Goal: Information Seeking & Learning: Learn about a topic

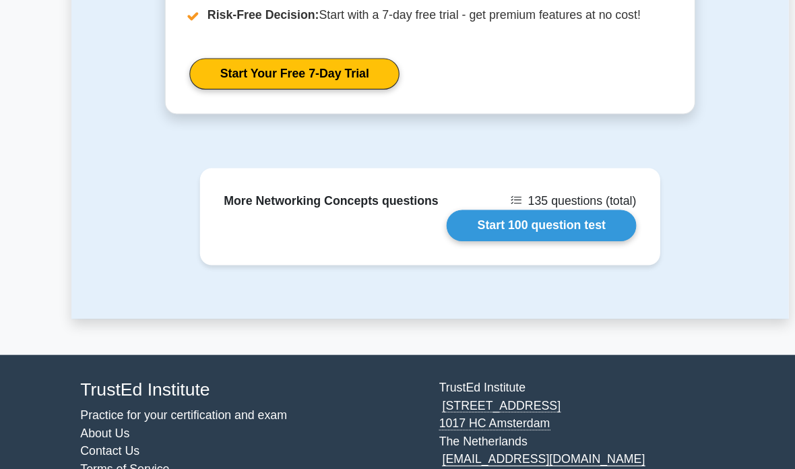
scroll to position [1596, 0]
click at [521, 214] on link "Start 100 question test" at bounding box center [497, 203] width 171 height 28
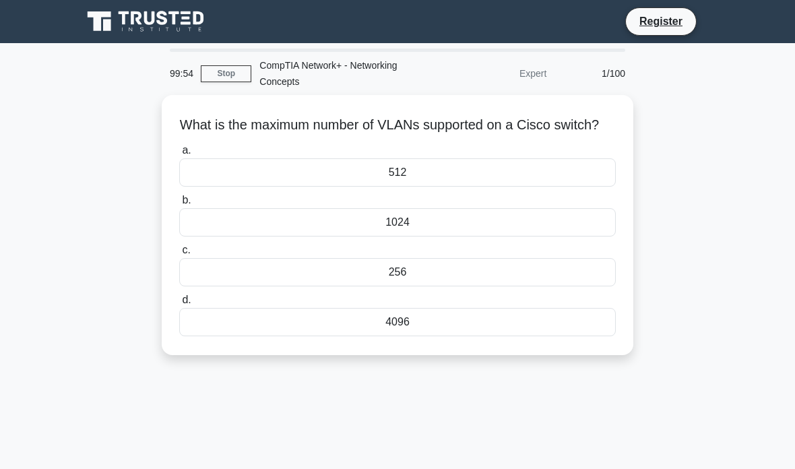
click at [222, 236] on div "1024" at bounding box center [397, 222] width 436 height 28
click at [179, 205] on input "b. 1024" at bounding box center [179, 200] width 0 height 9
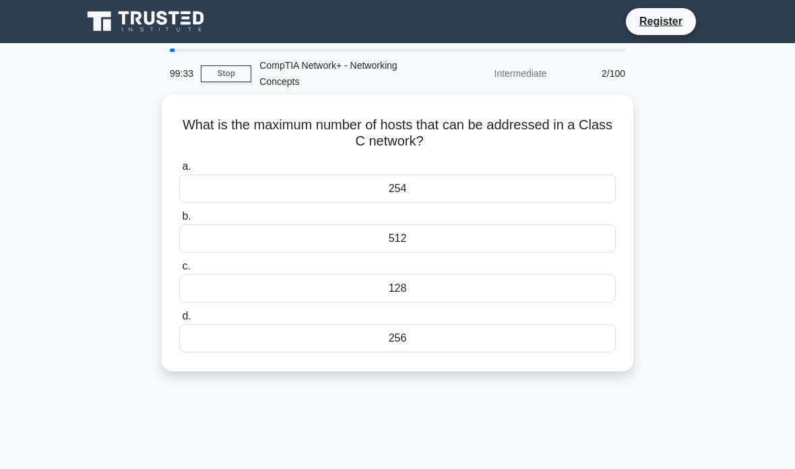
click at [475, 186] on div "254" at bounding box center [397, 188] width 436 height 28
click at [179, 171] on input "a. 254" at bounding box center [179, 166] width 0 height 9
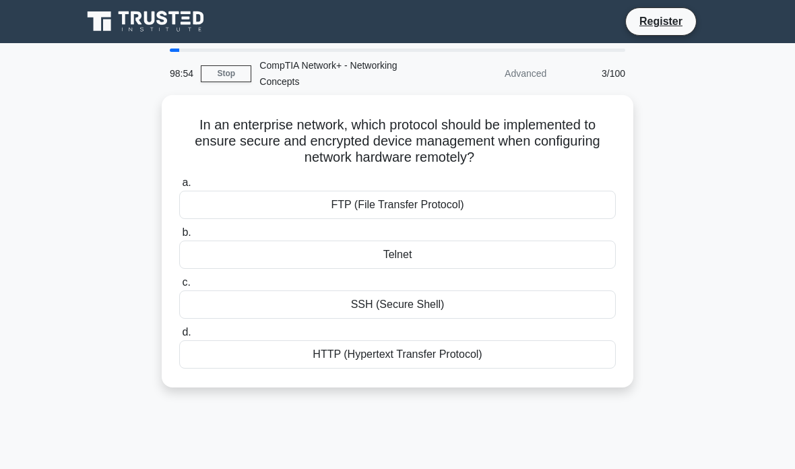
click at [521, 302] on div "SSH (Secure Shell)" at bounding box center [397, 304] width 436 height 28
click at [179, 287] on input "c. SSH (Secure Shell)" at bounding box center [179, 282] width 0 height 9
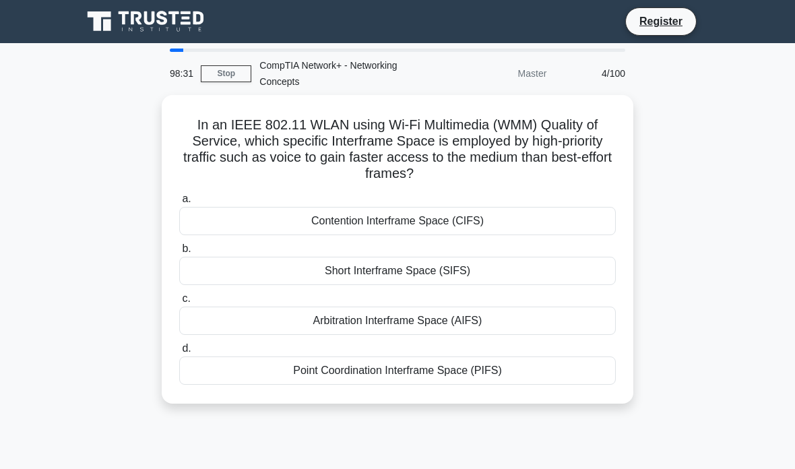
click at [538, 280] on div "Short Interframe Space (SIFS)" at bounding box center [397, 271] width 436 height 28
click at [179, 253] on input "b. Short Interframe Space (SIFS)" at bounding box center [179, 248] width 0 height 9
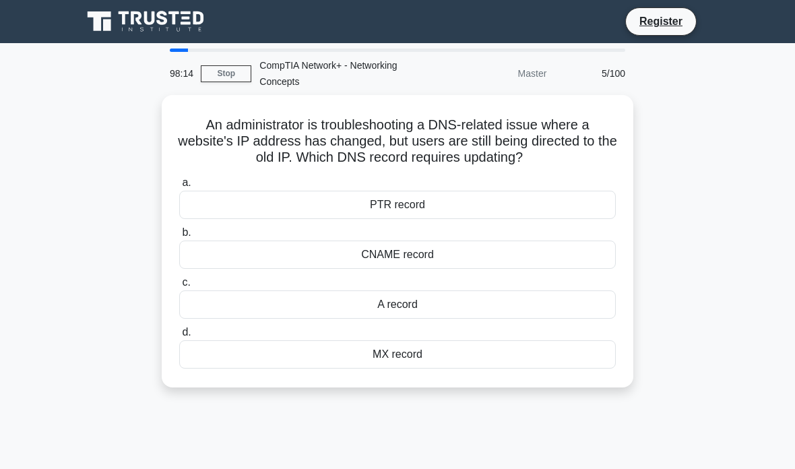
click at [520, 267] on div "a. PTR record b. CNAME record c. d." at bounding box center [397, 271] width 452 height 199
click at [472, 308] on div "A record" at bounding box center [397, 304] width 436 height 28
click at [179, 287] on input "c. A record" at bounding box center [179, 282] width 0 height 9
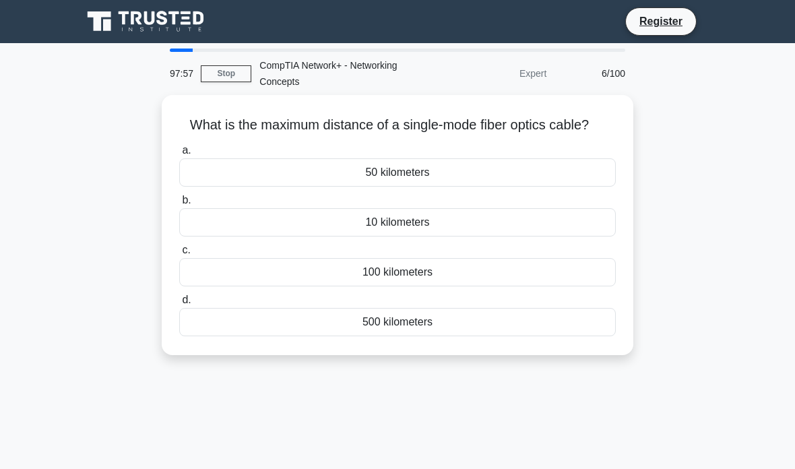
click at [522, 286] on div "100 kilometers" at bounding box center [397, 272] width 436 height 28
click at [179, 255] on input "c. 100 kilometers" at bounding box center [179, 250] width 0 height 9
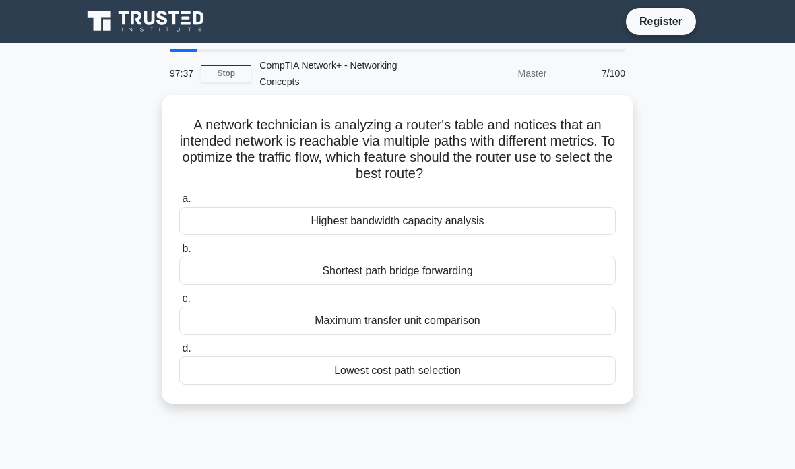
click at [504, 372] on div "Lowest cost path selection" at bounding box center [397, 370] width 436 height 28
click at [179, 353] on input "d. Lowest cost path selection" at bounding box center [179, 348] width 0 height 9
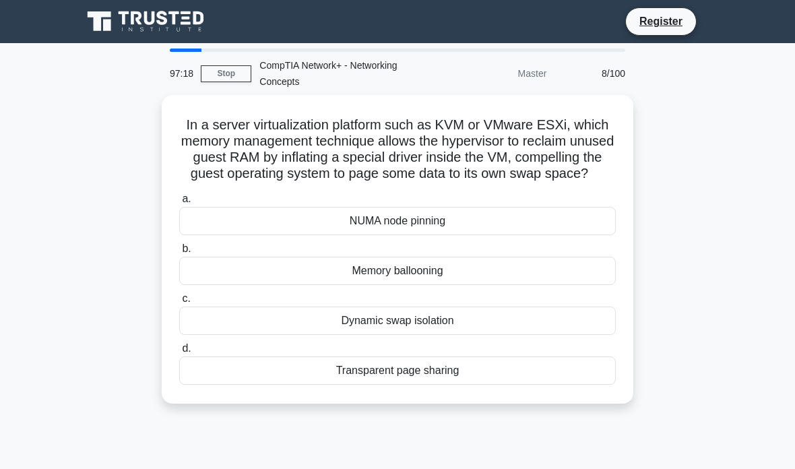
click at [450, 335] on div "Dynamic swap isolation" at bounding box center [397, 320] width 436 height 28
click at [179, 303] on input "c. Dynamic swap isolation" at bounding box center [179, 298] width 0 height 9
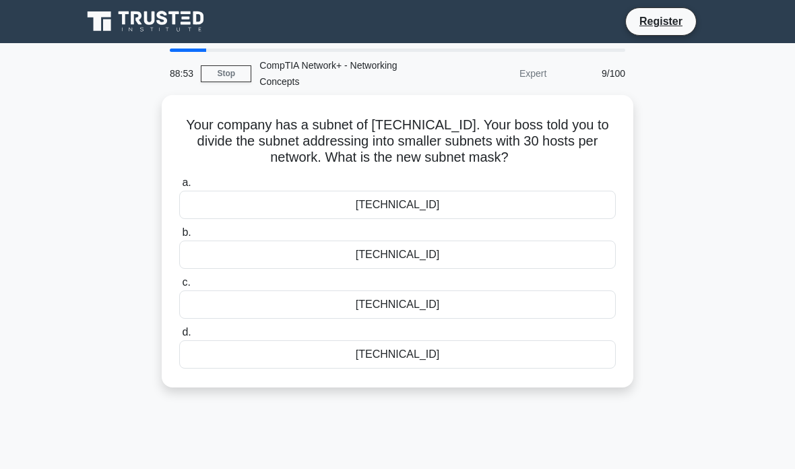
click at [376, 369] on div "a. 255.255.255.248 b. 255.255.255.224 c. d." at bounding box center [397, 271] width 452 height 199
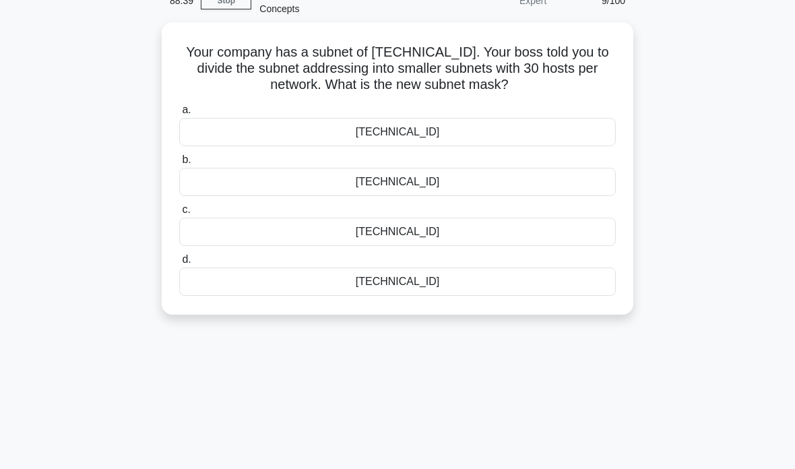
scroll to position [71, 0]
click at [484, 184] on div "255.255.255.224" at bounding box center [397, 183] width 436 height 28
click at [179, 166] on input "b. 255.255.255.224" at bounding box center [179, 161] width 0 height 9
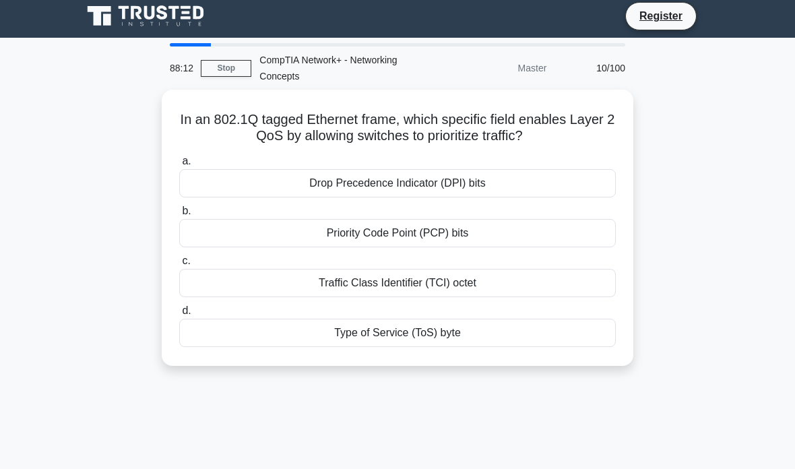
scroll to position [3, 0]
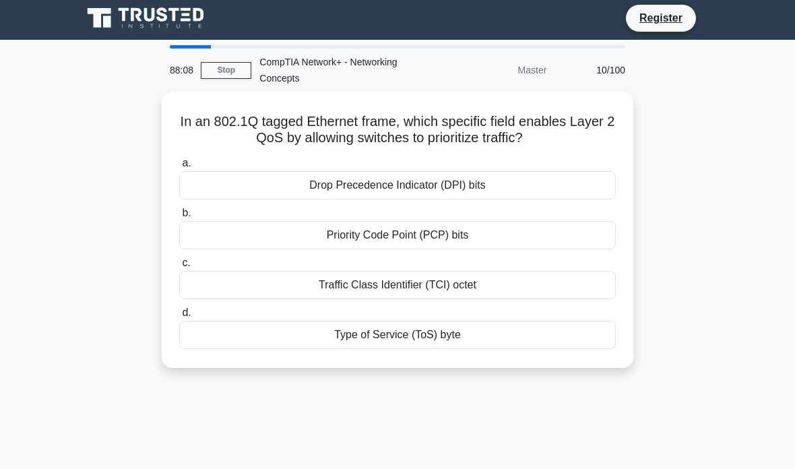
click at [513, 243] on div "Priority Code Point (PCP) bits" at bounding box center [397, 235] width 436 height 28
click at [179, 217] on input "b. Priority Code Point (PCP) bits" at bounding box center [179, 213] width 0 height 9
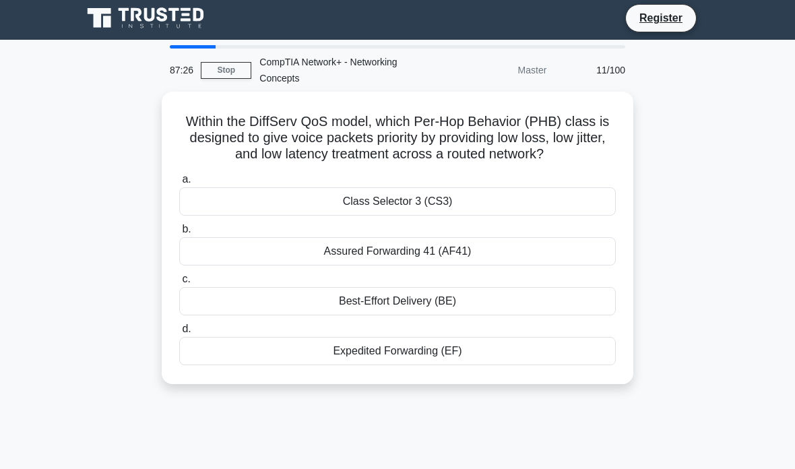
click at [232, 73] on link "Stop" at bounding box center [226, 70] width 51 height 17
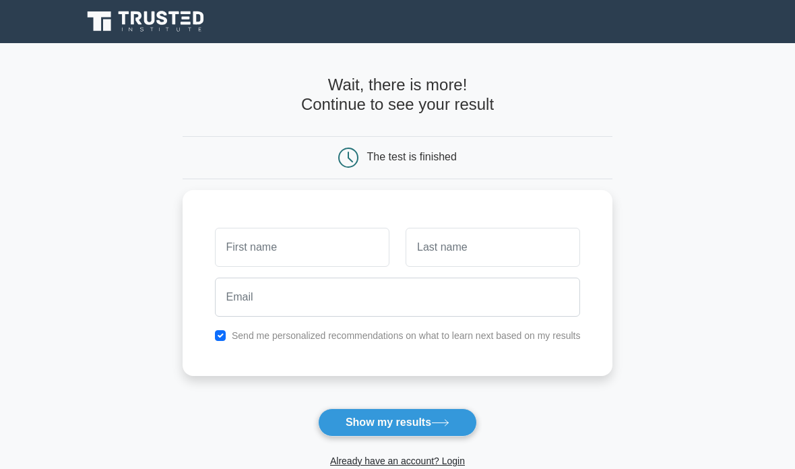
click at [446, 428] on button "Show my results" at bounding box center [397, 422] width 159 height 28
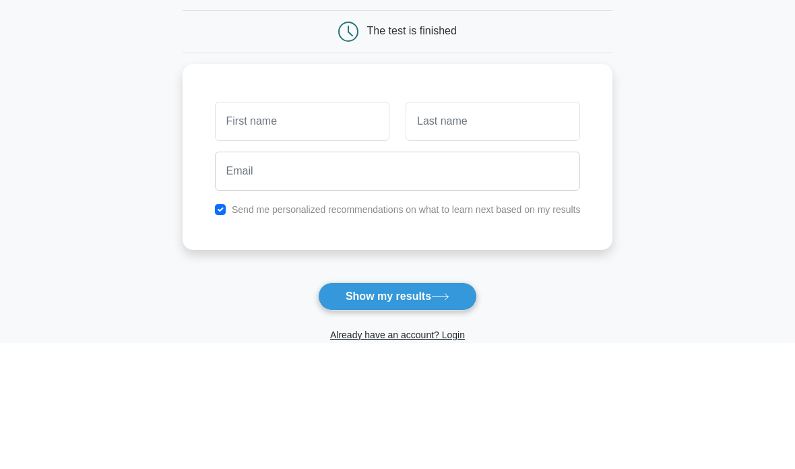
click at [529, 0] on html "Register and the" at bounding box center [397, 338] width 795 height 677
